Goal: Navigation & Orientation: Find specific page/section

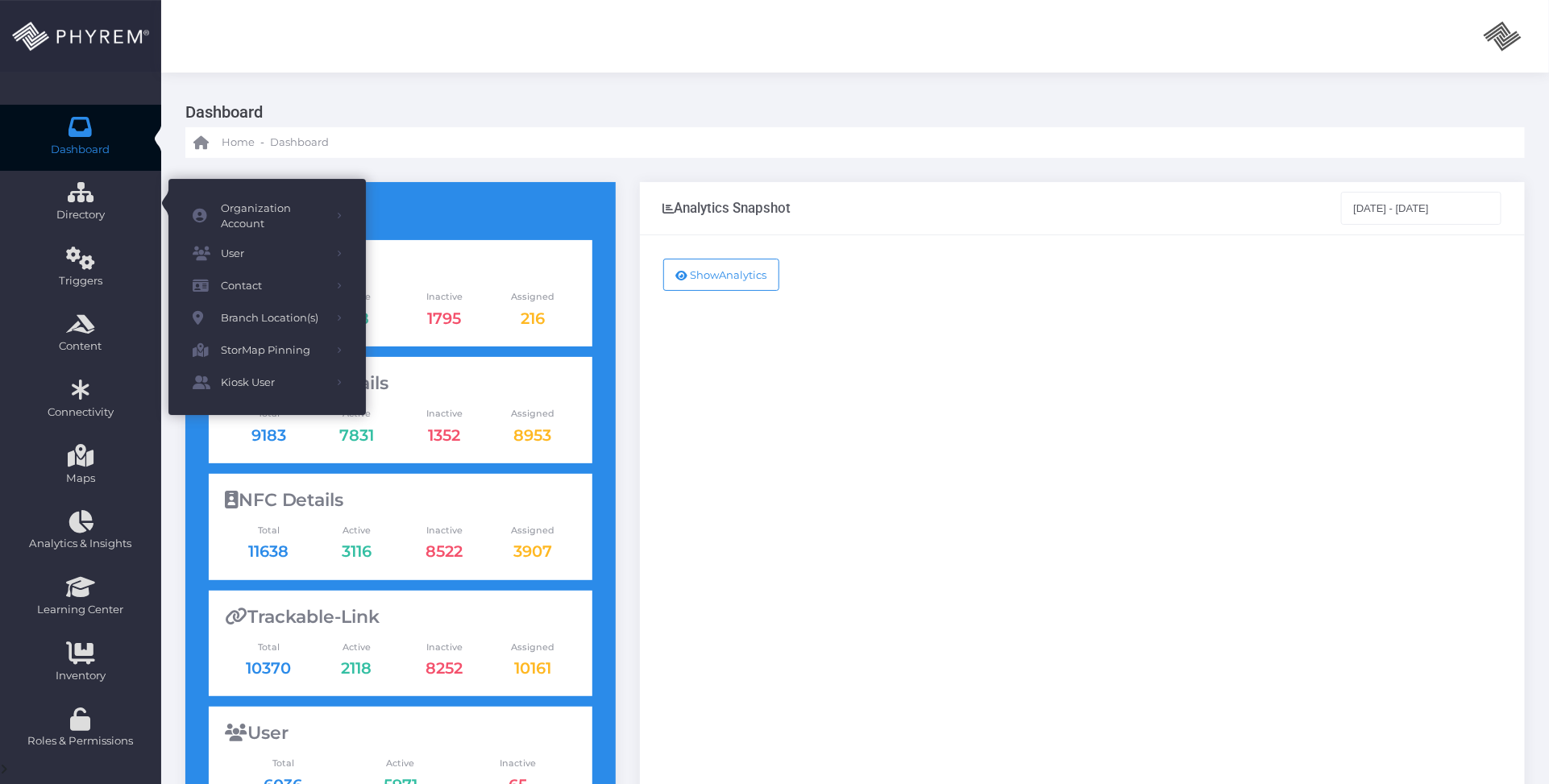
click at [83, 126] on icon at bounding box center [81, 126] width 29 height 0
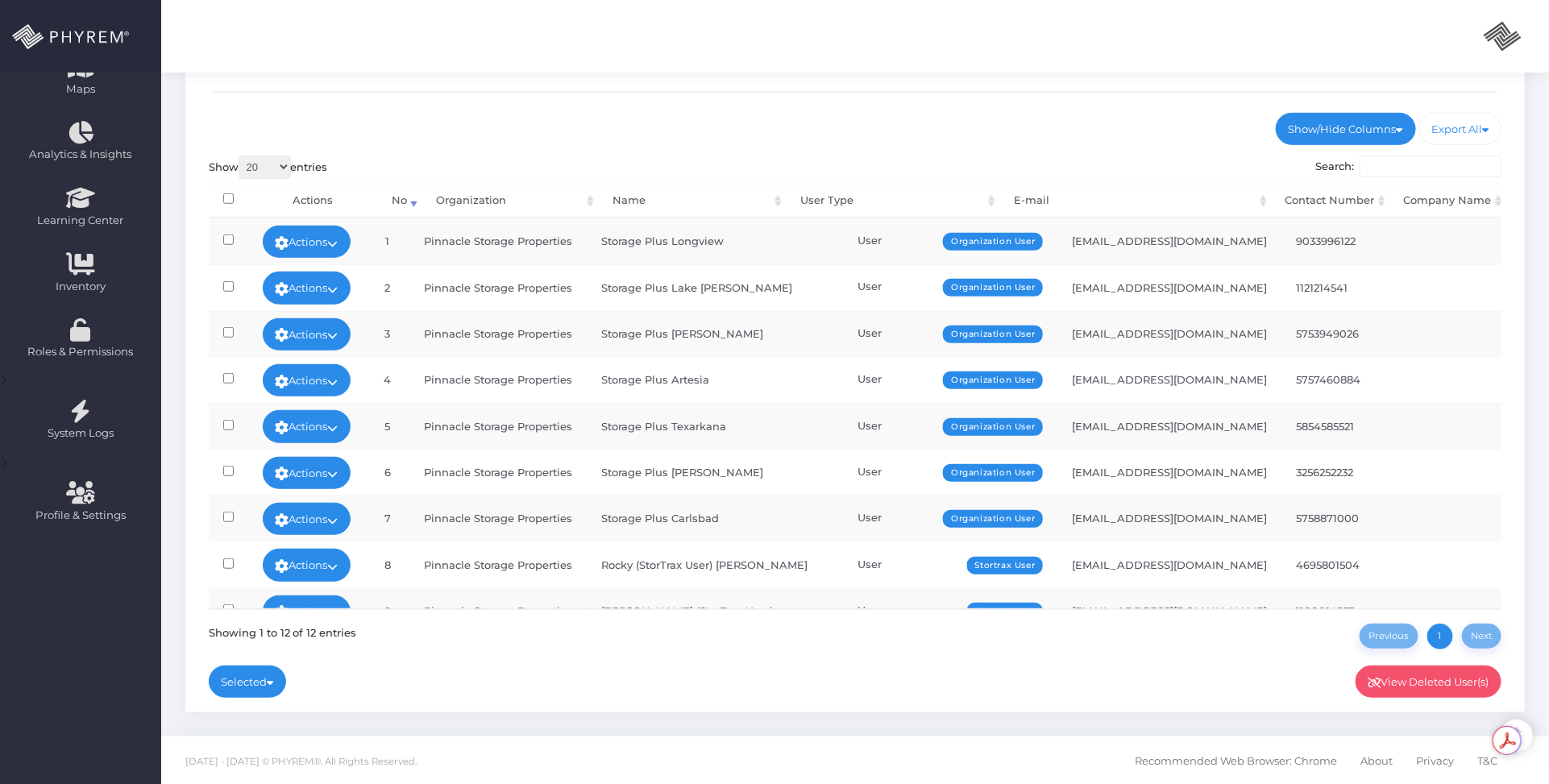
scroll to position [184, 0]
